Goal: Book appointment/travel/reservation

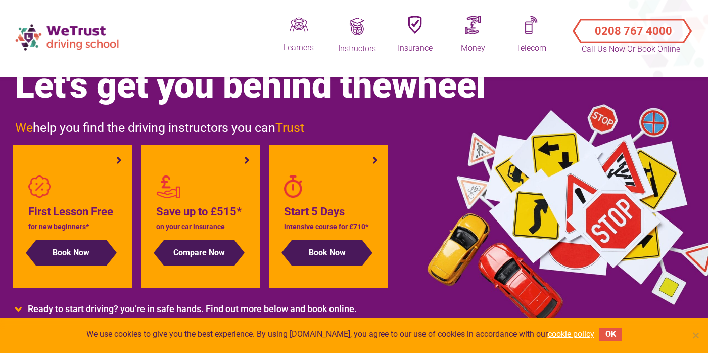
scroll to position [37, 0]
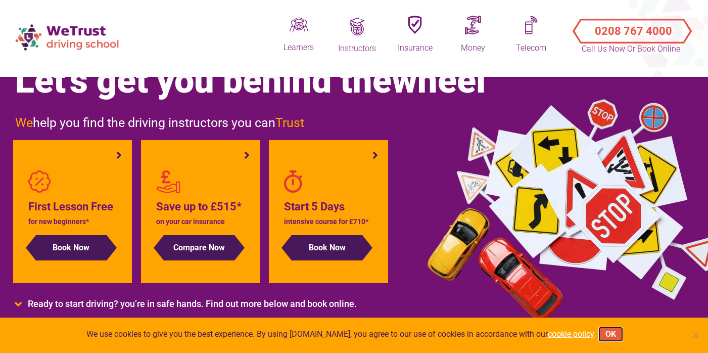
click at [614, 334] on button "OK" at bounding box center [610, 333] width 23 height 13
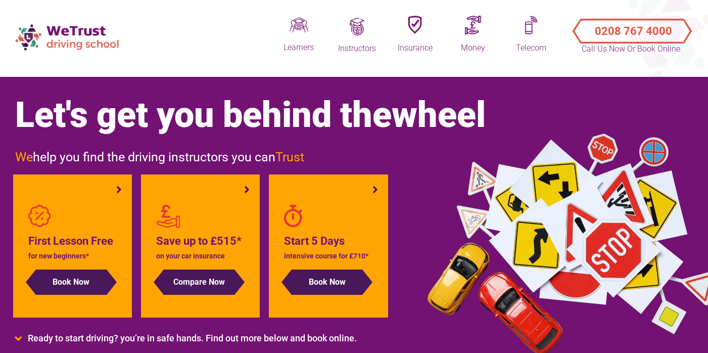
scroll to position [0, 0]
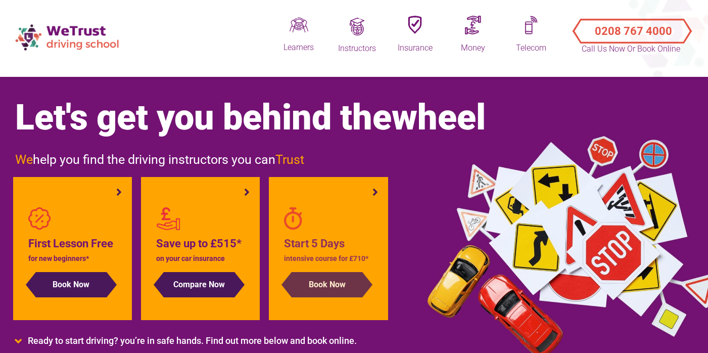
click at [339, 286] on button "Book Now" at bounding box center [326, 284] width 71 height 25
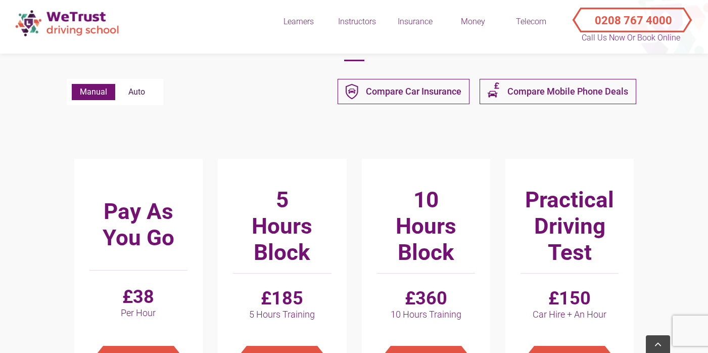
scroll to position [266, 0]
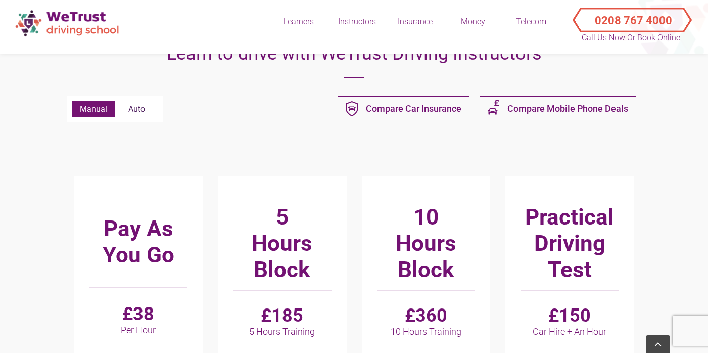
click at [141, 113] on label "Auto" at bounding box center [136, 109] width 43 height 16
click at [72, 102] on input "Auto" at bounding box center [72, 101] width 1 height 1
radio input "true"
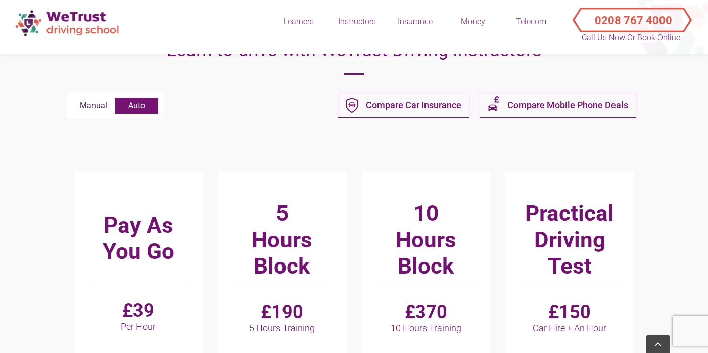
scroll to position [273, 0]
